Goal: Task Accomplishment & Management: Complete application form

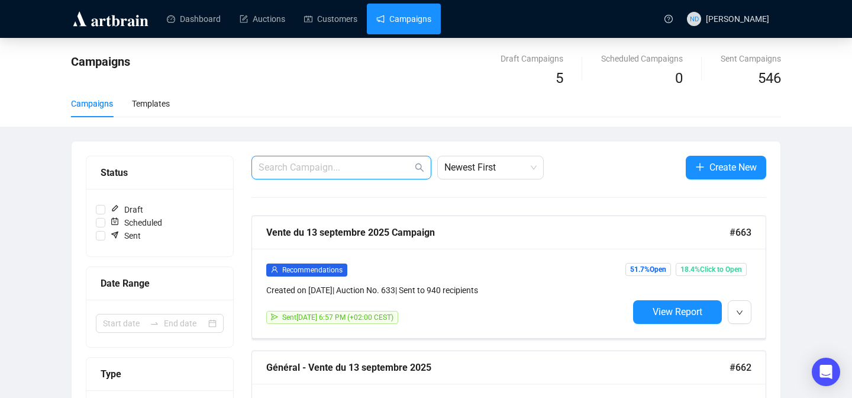
click at [317, 168] on input "text" at bounding box center [336, 167] width 154 height 14
type input "bienve"
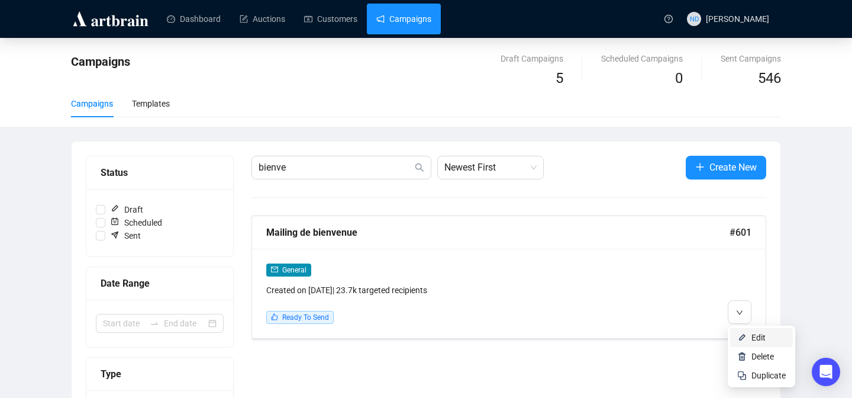
click at [738, 334] on img at bounding box center [741, 337] width 9 height 9
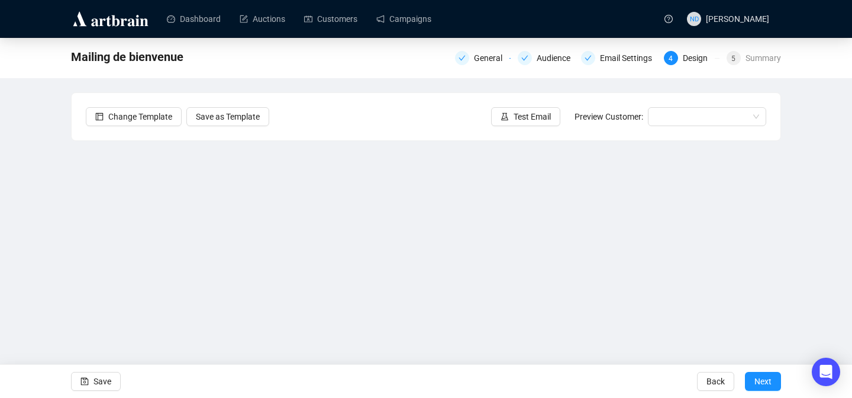
scroll to position [39, 0]
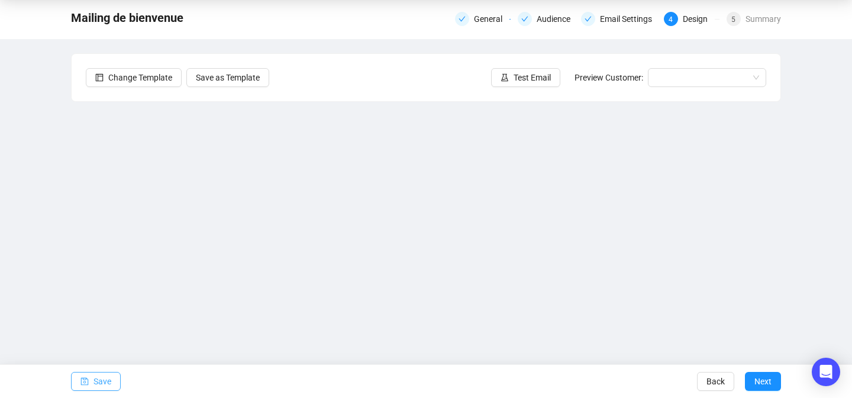
click at [96, 380] on span "Save" at bounding box center [103, 381] width 18 height 33
click at [98, 386] on span "Save" at bounding box center [103, 381] width 18 height 33
click at [86, 373] on span "button" at bounding box center [84, 381] width 8 height 33
click at [106, 381] on span "Save" at bounding box center [103, 381] width 18 height 33
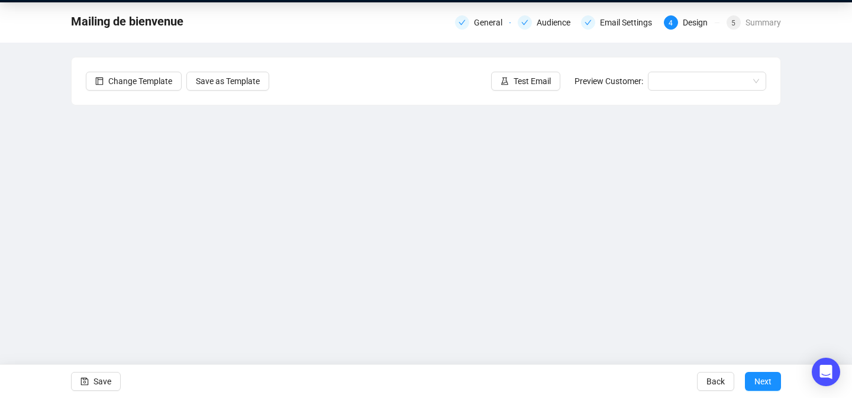
scroll to position [0, 0]
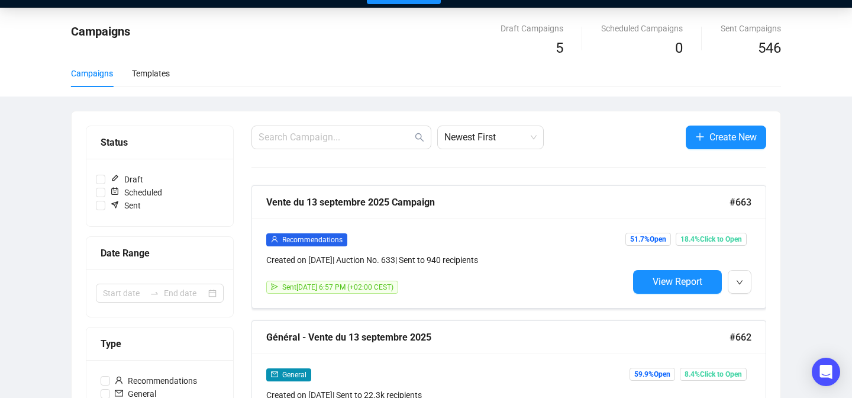
scroll to position [41, 0]
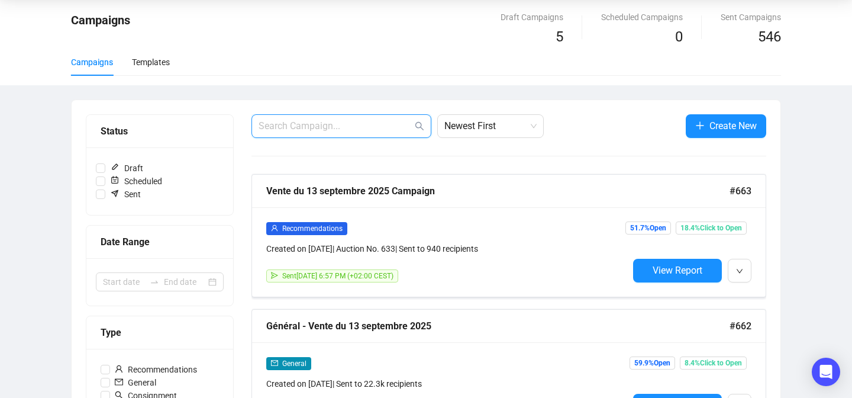
click at [308, 124] on input "text" at bounding box center [336, 126] width 154 height 14
type input "bienv"
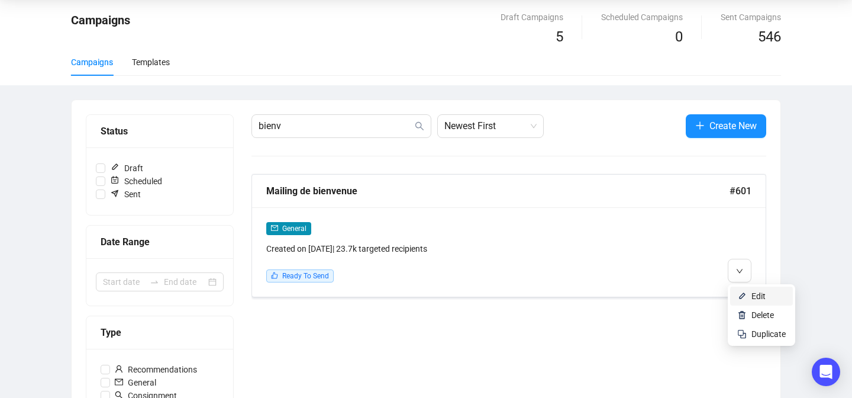
click at [740, 290] on li "Edit" at bounding box center [761, 295] width 63 height 19
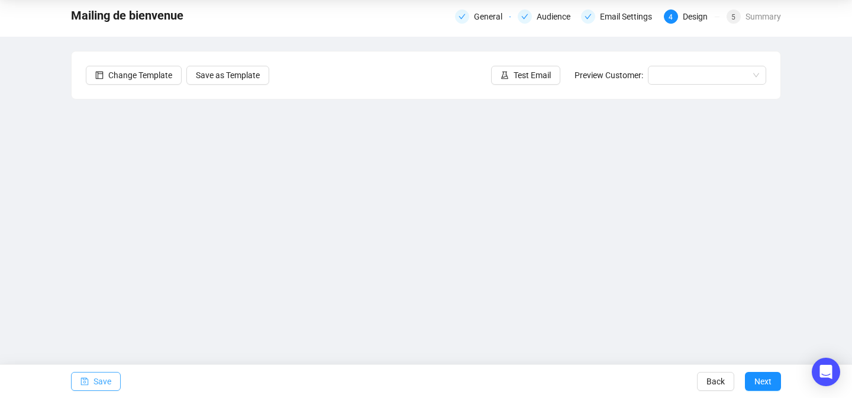
click at [110, 375] on span "Save" at bounding box center [103, 381] width 18 height 33
click at [104, 378] on span "Save" at bounding box center [103, 381] width 18 height 33
click at [79, 383] on button "Save" at bounding box center [96, 381] width 50 height 19
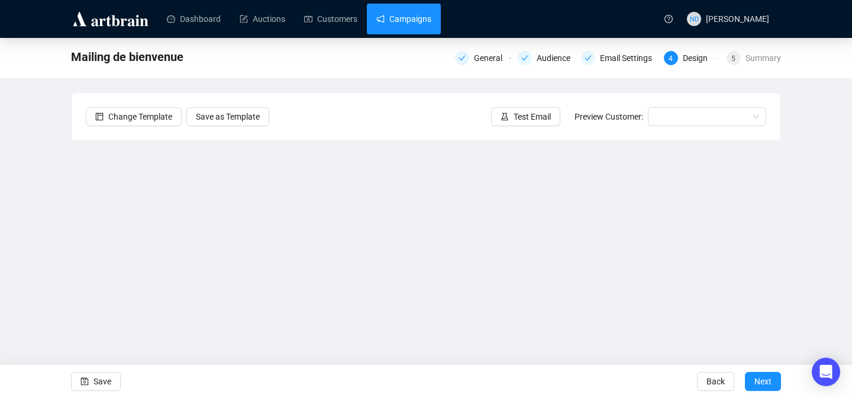
click at [402, 28] on link "Campaigns" at bounding box center [403, 19] width 55 height 31
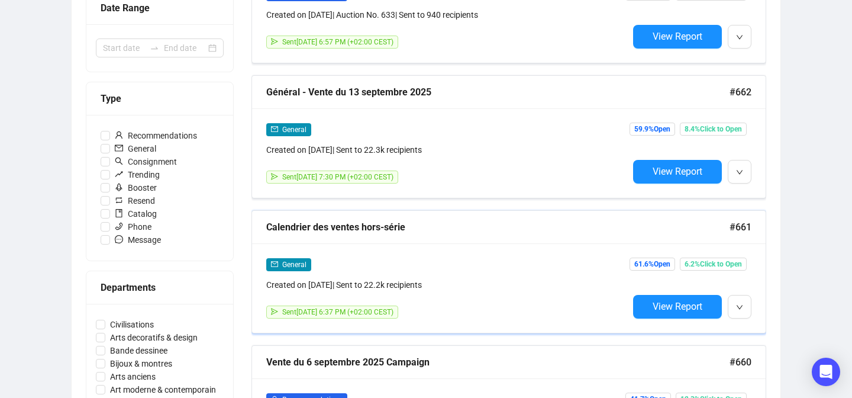
scroll to position [310, 0]
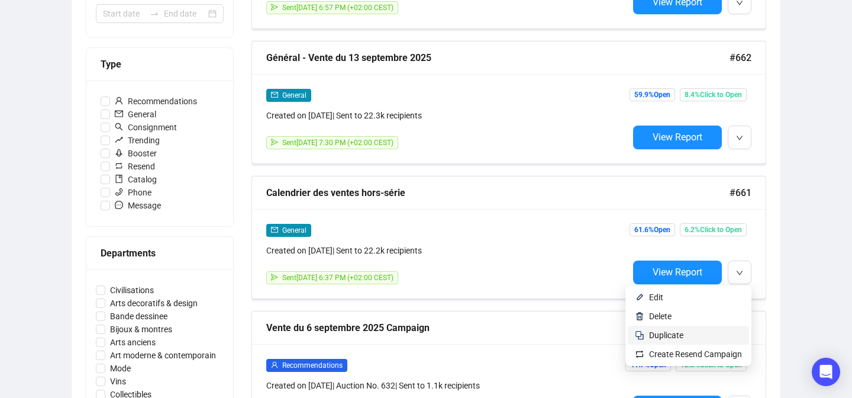
click at [697, 337] on span "Duplicate" at bounding box center [695, 334] width 93 height 13
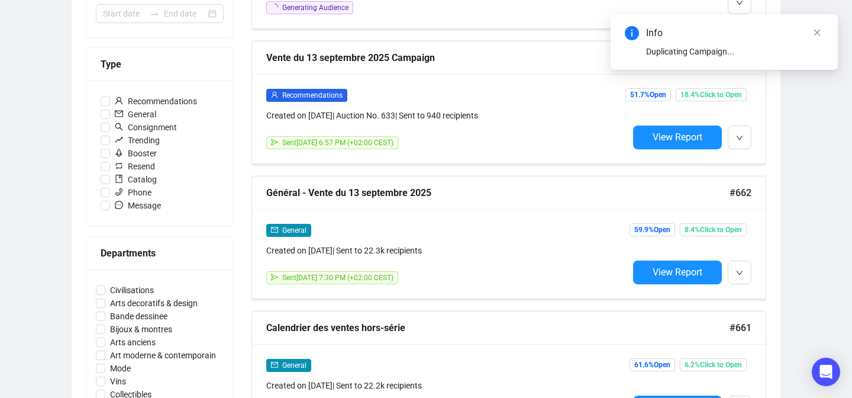
scroll to position [0, 0]
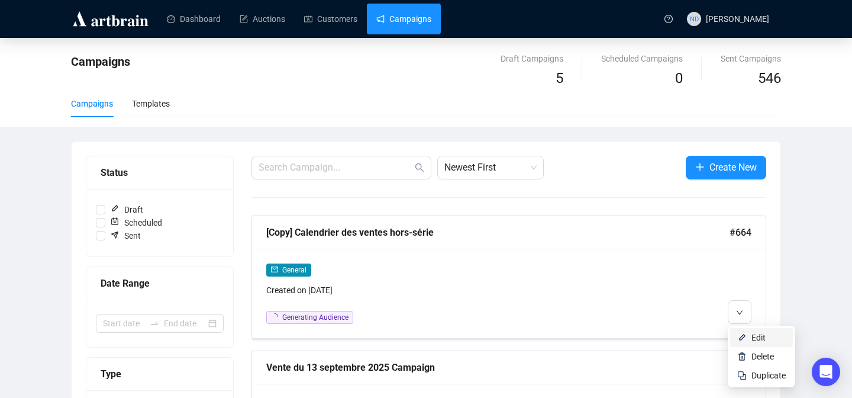
click at [739, 334] on img at bounding box center [741, 337] width 9 height 9
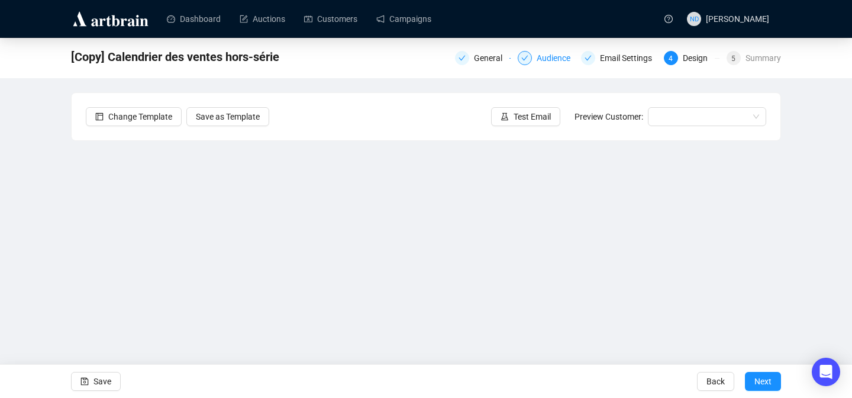
click at [551, 57] on div "Audience" at bounding box center [557, 58] width 41 height 14
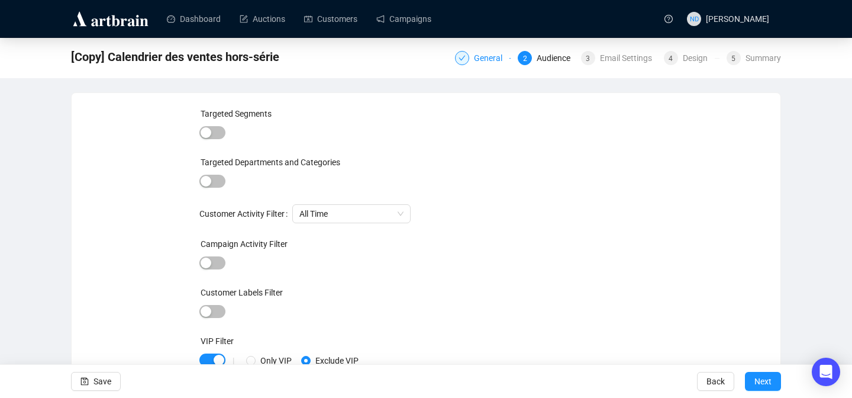
click at [485, 56] on div "General" at bounding box center [492, 58] width 36 height 14
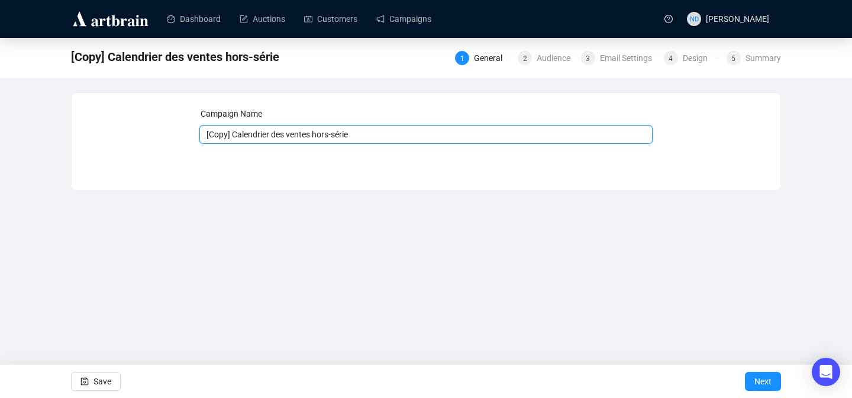
drag, startPoint x: 235, startPoint y: 137, endPoint x: 174, endPoint y: 135, distance: 61.0
click at [174, 135] on div "Campaign Name [Copy] Calendrier des ventes hors-série Save Next" at bounding box center [426, 132] width 681 height 51
click at [359, 135] on input "Calendrier des ventes hors-série" at bounding box center [426, 134] width 454 height 19
type input "Calendrier des ventes hors-série V2"
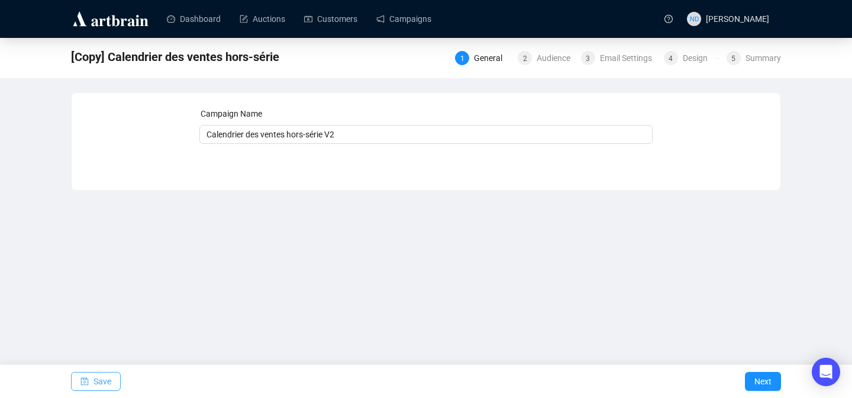
click at [72, 379] on button "Save" at bounding box center [96, 381] width 50 height 19
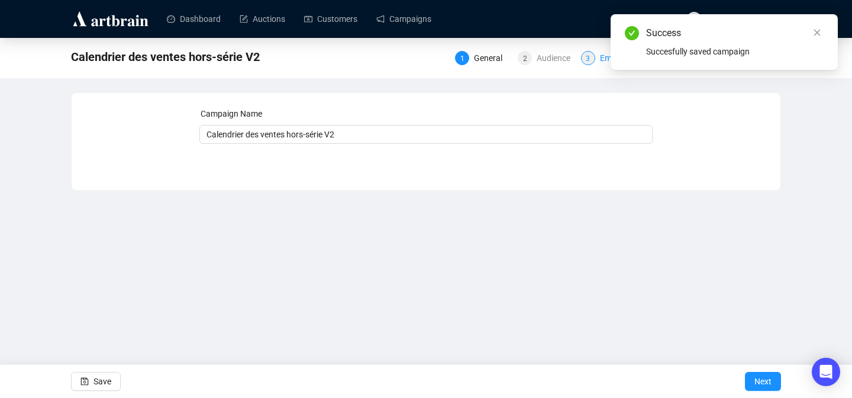
click at [593, 58] on div "3 Email Settings" at bounding box center [619, 58] width 76 height 14
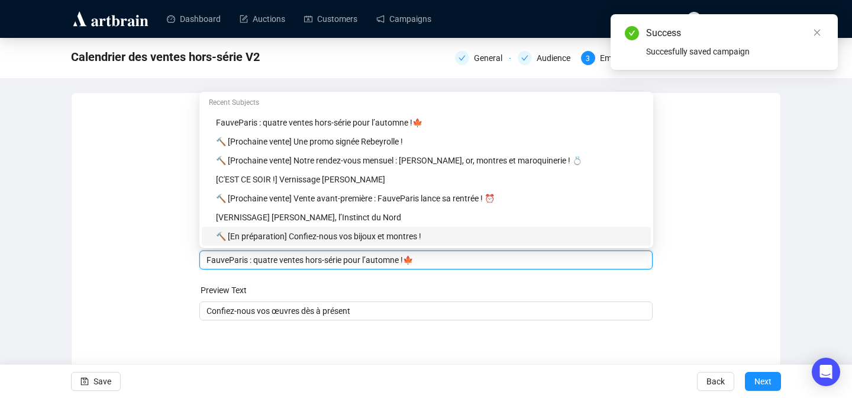
drag, startPoint x: 434, startPoint y: 236, endPoint x: 231, endPoint y: 264, distance: 204.9
click at [231, 264] on input "FauveParis : quatre ventes hors-série pour l’automne !🍁" at bounding box center [427, 259] width 440 height 13
click at [294, 265] on input "FauveParis : quatre ventes hors-série pour l’automne !🍁" at bounding box center [427, 259] width 440 height 13
drag, startPoint x: 420, startPoint y: 261, endPoint x: 233, endPoint y: 263, distance: 187.0
click at [233, 263] on input "FauveParis : quatre ventes hors-série pour l’automne !🍁" at bounding box center [427, 259] width 440 height 13
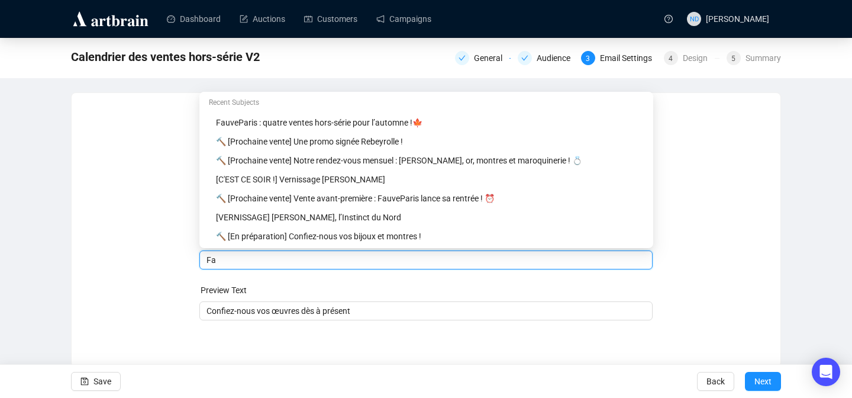
type input "F"
click at [268, 256] on input "Dernière se" at bounding box center [427, 259] width 440 height 13
drag, startPoint x: 442, startPoint y: 259, endPoint x: 328, endPoint y: 263, distance: 113.7
click at [328, 263] on input "Dernière semaine pour inclure vos trèsors dans une de nos" at bounding box center [427, 259] width 440 height 13
click at [440, 275] on form "Sender Email [EMAIL_ADDRESS][DOMAIN_NAME] Sender Name FauveParis Subject Merge …" at bounding box center [426, 213] width 454 height 213
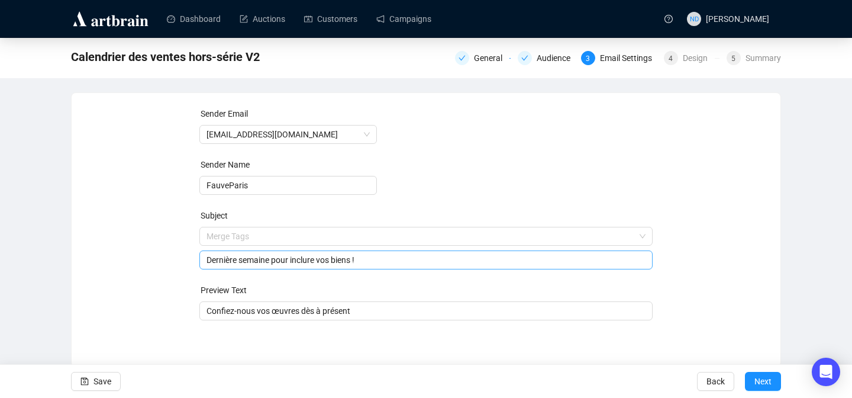
click at [408, 262] on input "Dernière semaine pour inclure vos biens !" at bounding box center [427, 259] width 440 height 13
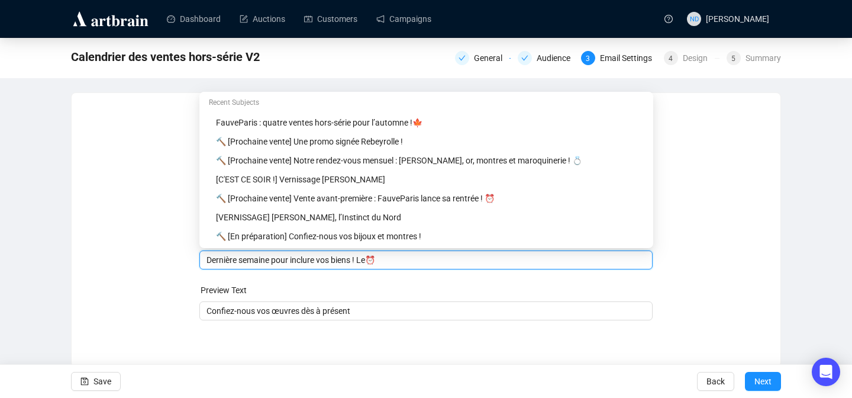
click at [372, 263] on input "Dernière semaine pour inclure vos biens ! Le⏰" at bounding box center [427, 259] width 440 height 13
type input "Dernière semaine pour inclure vos biens ! ⏰"
click at [101, 376] on span "Save" at bounding box center [103, 381] width 18 height 33
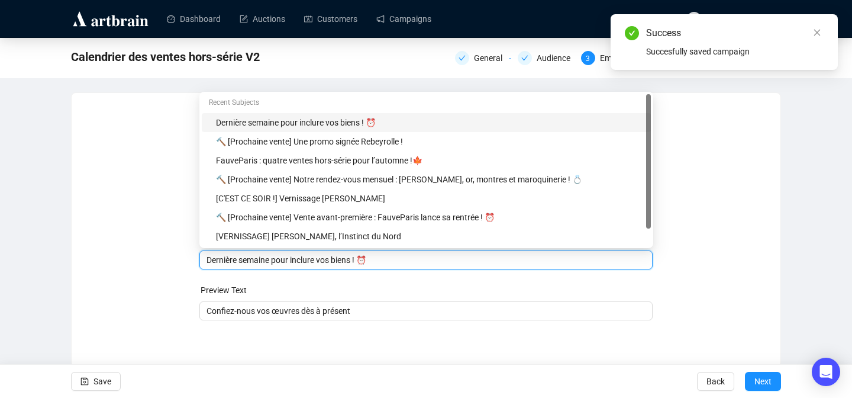
click at [207, 260] on input "Dernière semaine pour inclure vos biens ! ⏰" at bounding box center [427, 259] width 440 height 13
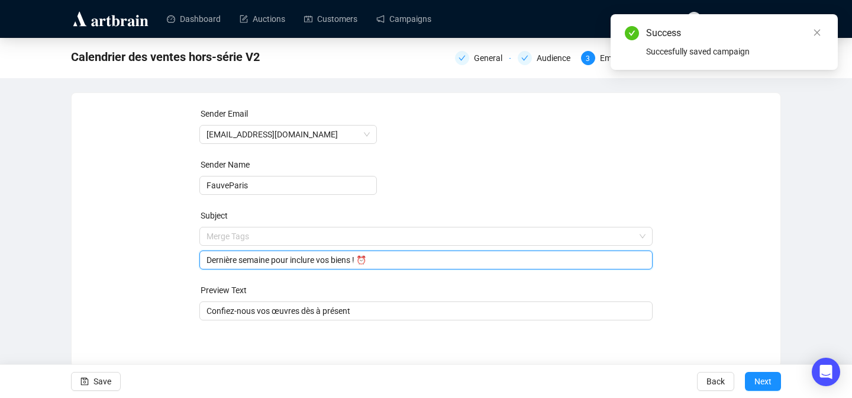
click at [181, 276] on div "Sender Email [EMAIL_ADDRESS][DOMAIN_NAME] Sender Name FauveParis Subject Merge …" at bounding box center [426, 220] width 681 height 227
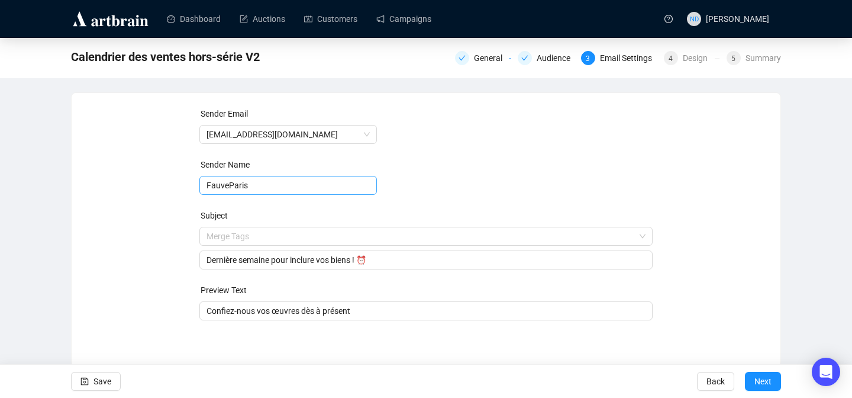
click at [104, 372] on span "Save" at bounding box center [103, 381] width 18 height 33
click at [487, 54] on div "General" at bounding box center [492, 58] width 36 height 14
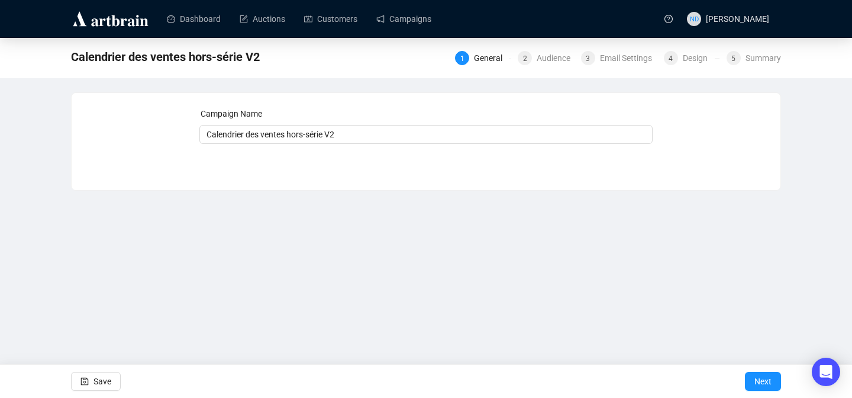
click at [549, 49] on div "1 General 2 Audience 3 Email Settings 4 Design 5 Summary" at bounding box center [618, 57] width 326 height 17
click at [554, 59] on div "Audience" at bounding box center [557, 58] width 41 height 14
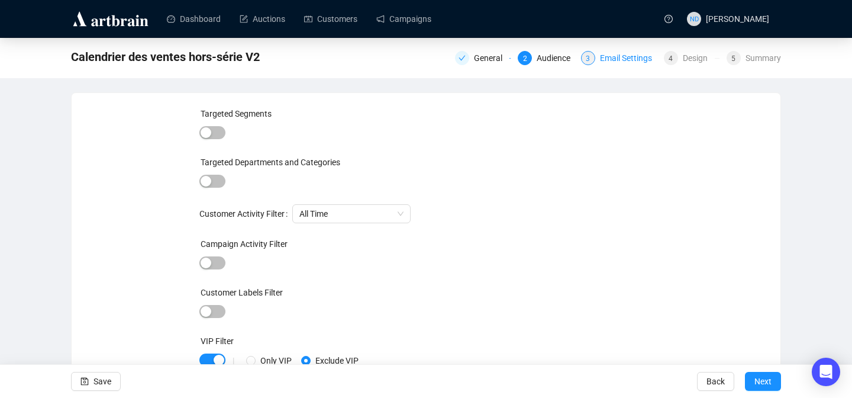
click at [619, 60] on div "Email Settings" at bounding box center [629, 58] width 59 height 14
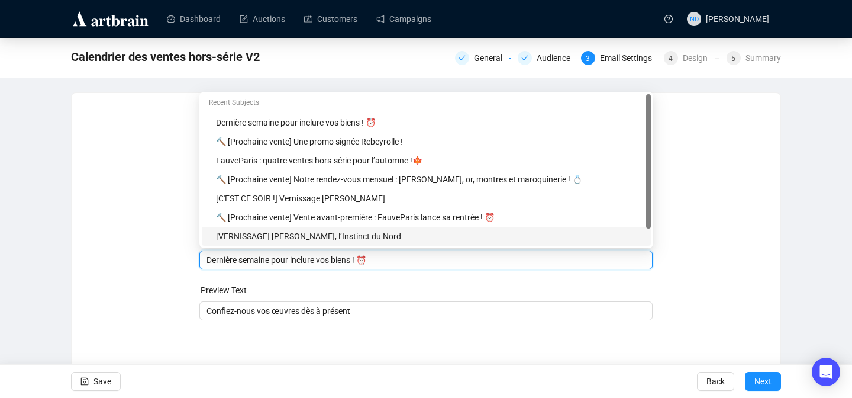
drag, startPoint x: 276, startPoint y: 239, endPoint x: 256, endPoint y: 243, distance: 21.1
click at [254, 243] on body "Dashboard Auctions Customers Campaigns ND [PERSON_NAME] Calendrier des ventes h…" at bounding box center [426, 199] width 852 height 398
click at [271, 259] on input "Dernière semaine pour inclure vos biens ! ⏰" at bounding box center [427, 259] width 440 height 13
click at [346, 260] on input "Derniers jours pour inclure vos biens ! ⏰" at bounding box center [427, 259] width 440 height 13
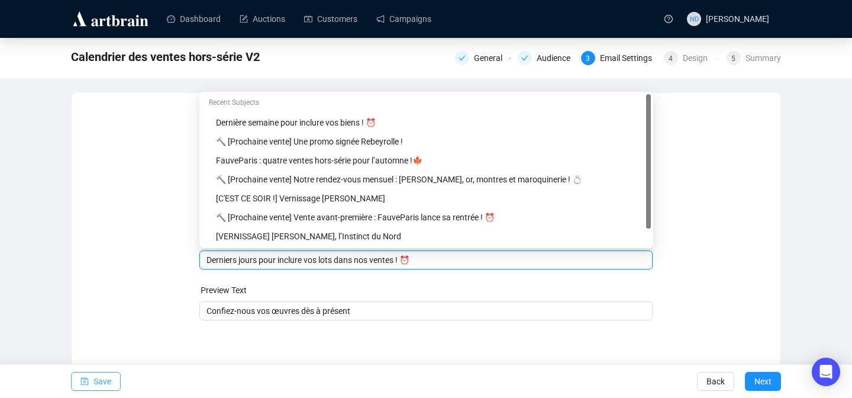
type input "Derniers jours pour inclure vos lots dans nos ventes ! ⏰"
click at [85, 379] on icon "save" at bounding box center [85, 382] width 8 height 8
